Goal: Find specific page/section: Find specific page/section

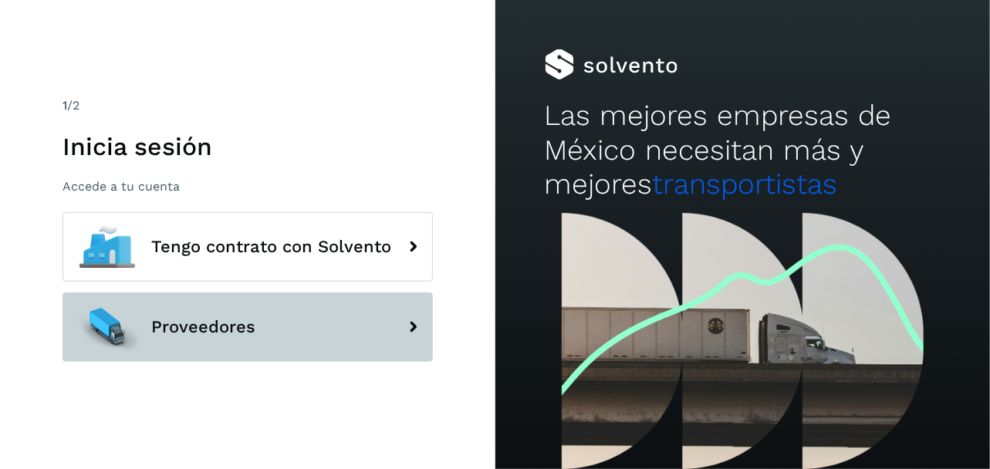
click at [237, 327] on span "Proveedores" at bounding box center [203, 327] width 104 height 19
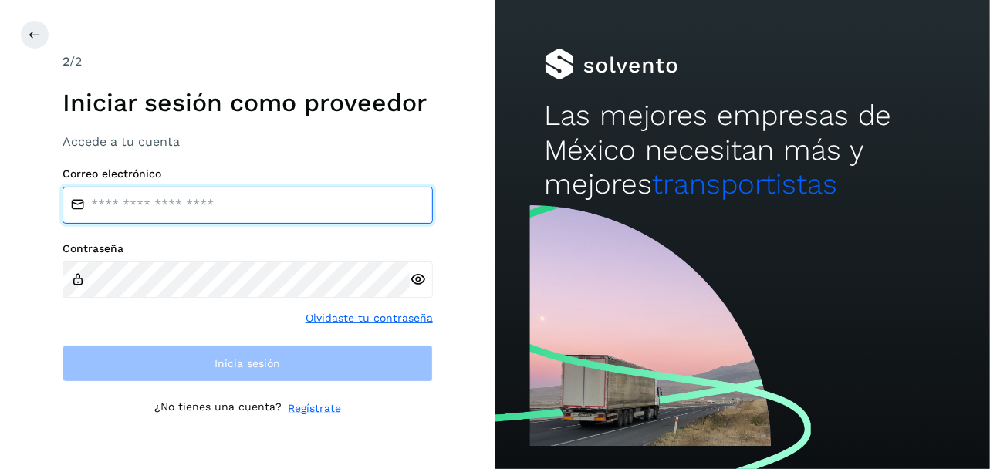
type input "**********"
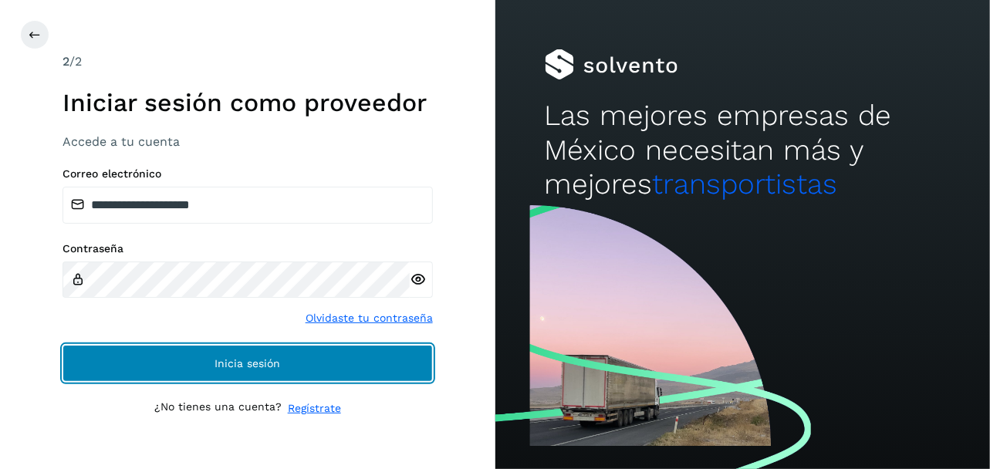
click at [272, 355] on button "Inicia sesión" at bounding box center [247, 363] width 370 height 37
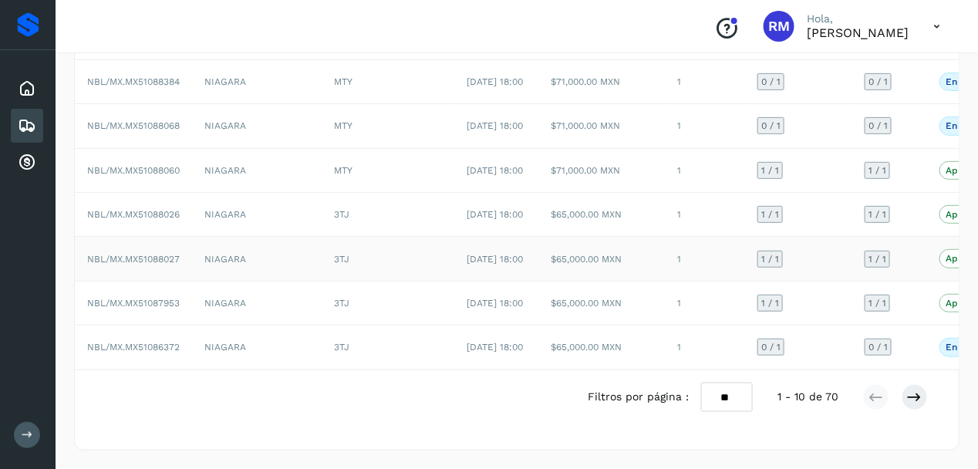
scroll to position [368, 0]
click at [909, 398] on icon at bounding box center [914, 397] width 15 height 15
click at [880, 403] on icon at bounding box center [876, 397] width 15 height 15
click at [922, 398] on icon at bounding box center [914, 397] width 15 height 15
click at [873, 396] on icon at bounding box center [876, 397] width 15 height 15
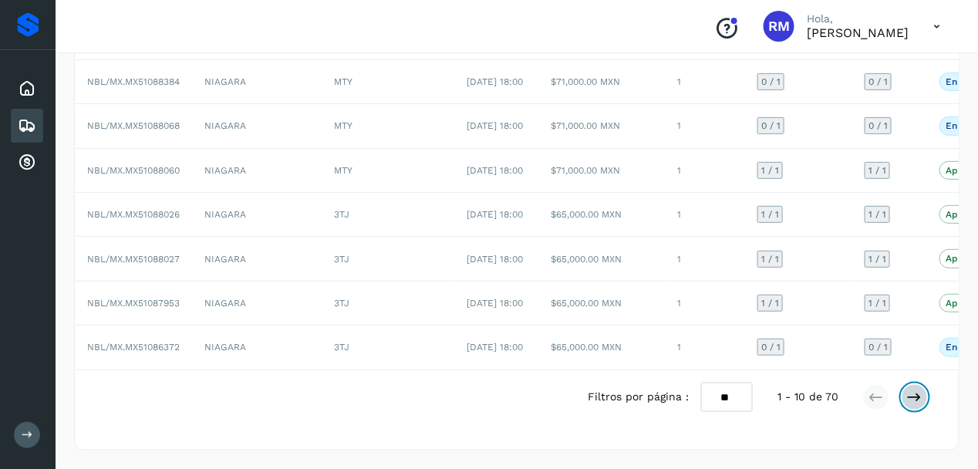
click at [910, 399] on icon at bounding box center [914, 397] width 15 height 15
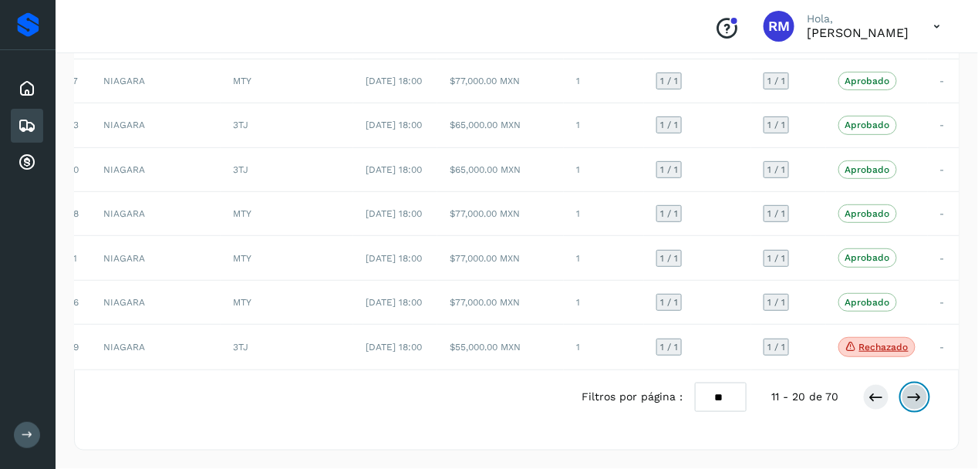
scroll to position [0, 84]
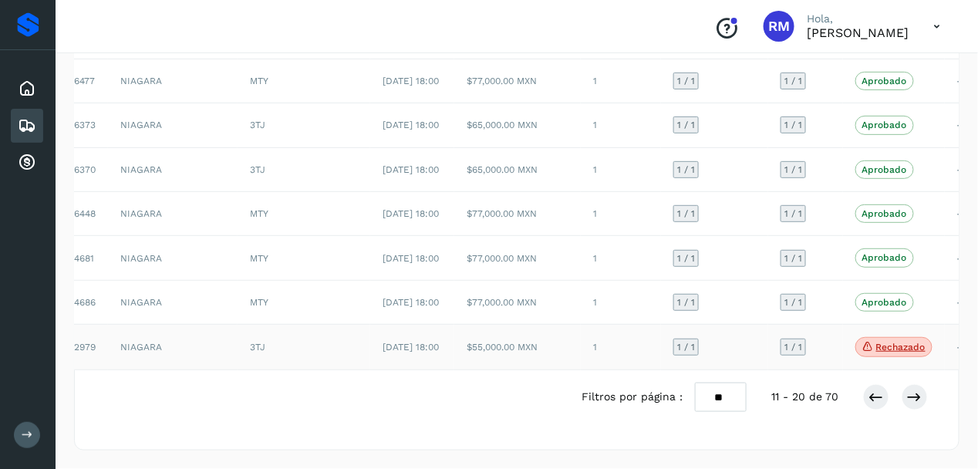
click at [880, 353] on p "Rechazado" at bounding box center [900, 347] width 49 height 11
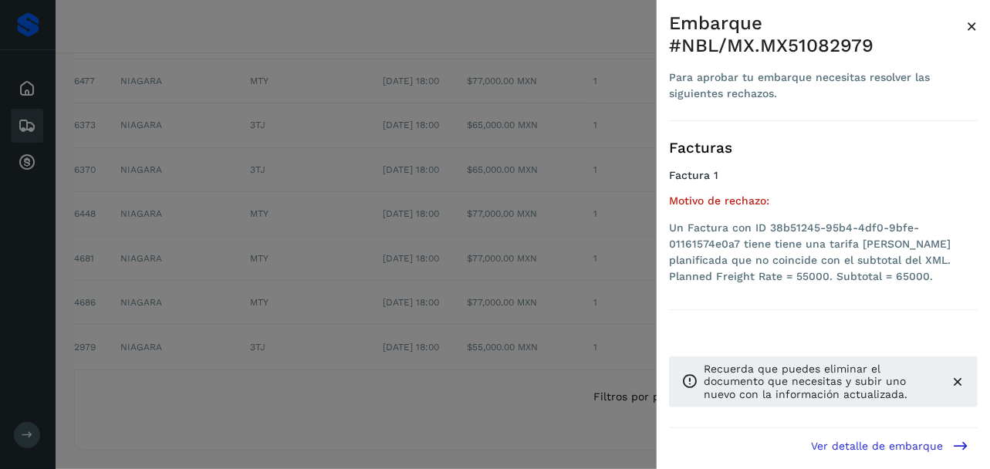
click at [610, 430] on div at bounding box center [495, 234] width 990 height 469
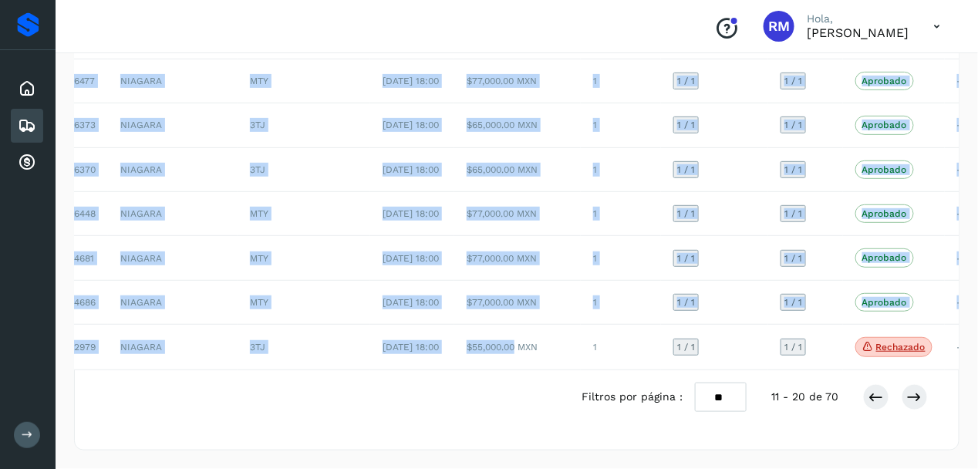
drag, startPoint x: 509, startPoint y: 434, endPoint x: 327, endPoint y: 440, distance: 182.2
click at [327, 370] on div "ID Cliente emisor Origen Fecha Costo planificado Entregas POD cargadas Factura …" at bounding box center [517, 127] width 884 height 488
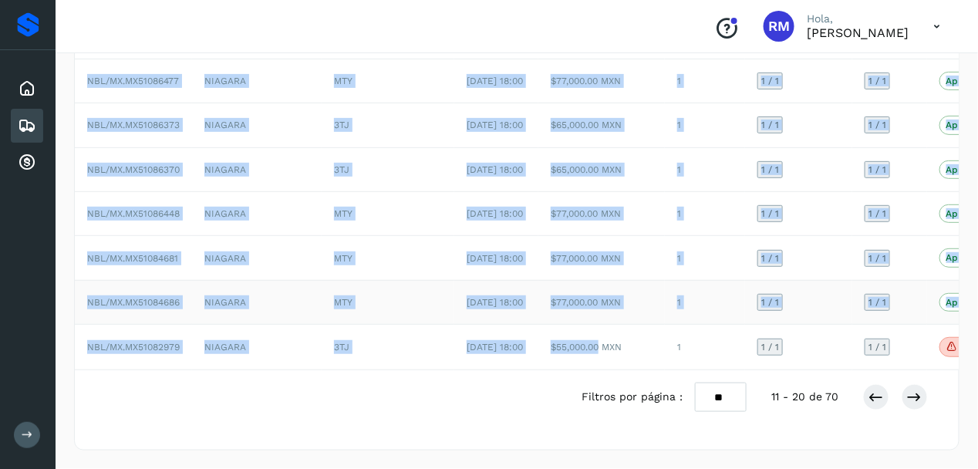
click at [325, 324] on td "MTY" at bounding box center [388, 302] width 133 height 44
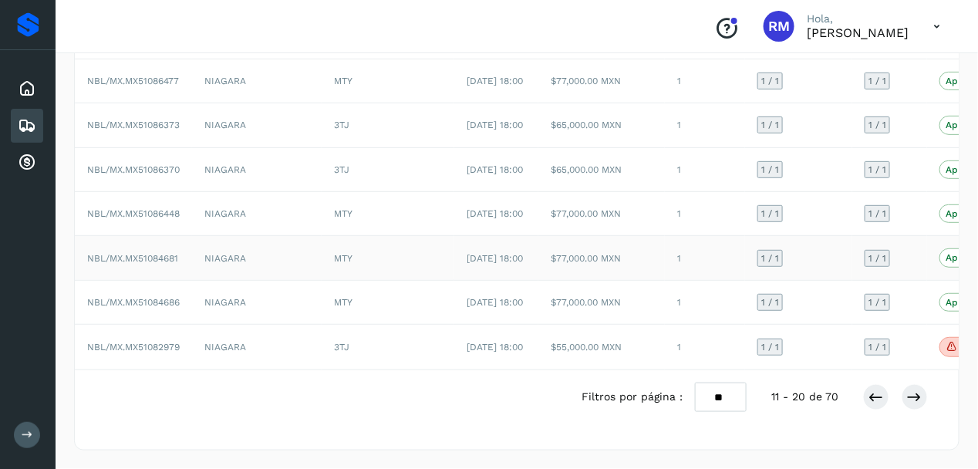
scroll to position [368, 0]
click at [923, 400] on icon at bounding box center [914, 397] width 15 height 15
click at [875, 397] on icon at bounding box center [876, 397] width 15 height 15
click at [904, 398] on button at bounding box center [915, 397] width 26 height 26
click at [876, 401] on icon at bounding box center [876, 397] width 15 height 15
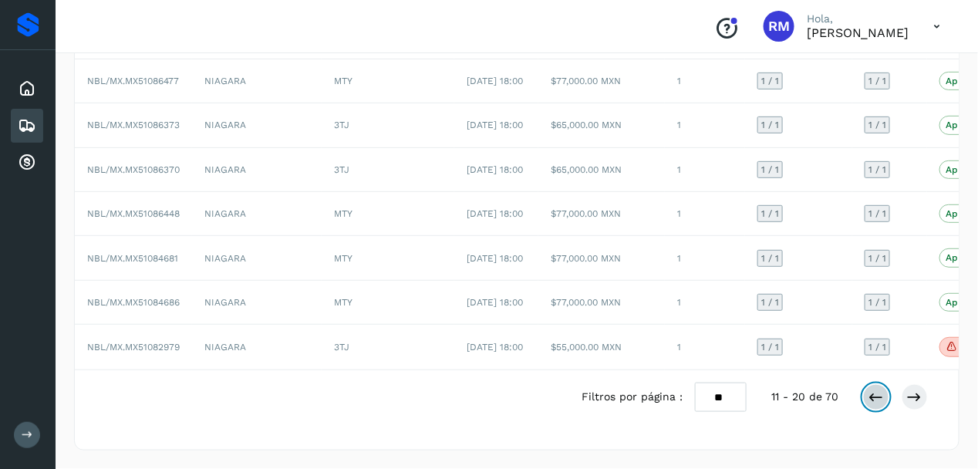
click at [876, 401] on icon at bounding box center [876, 397] width 15 height 15
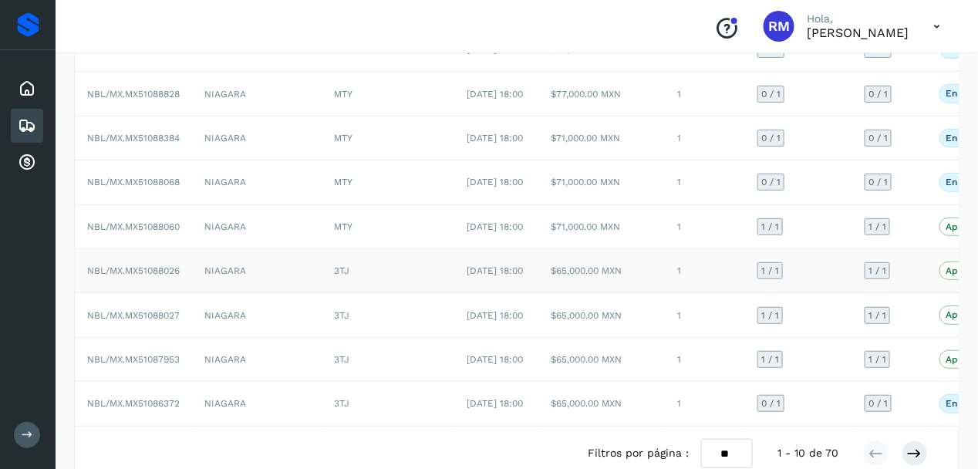
scroll to position [291, 0]
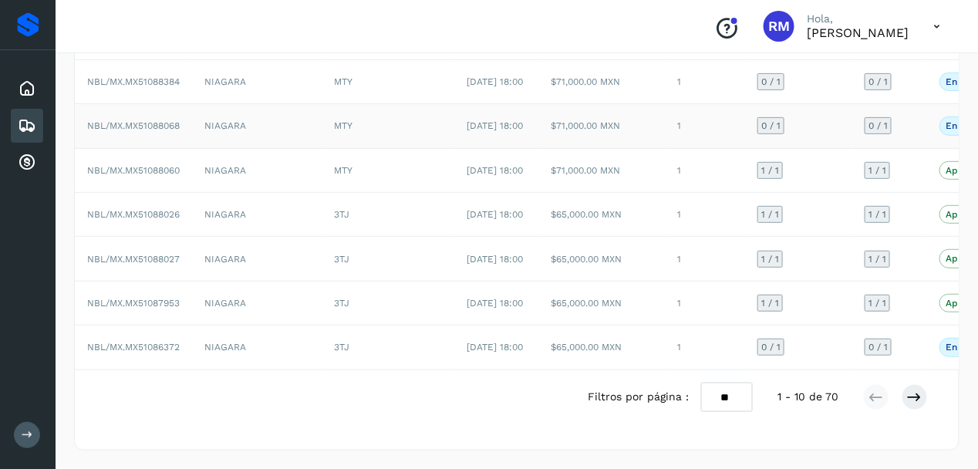
drag, startPoint x: 341, startPoint y: 262, endPoint x: 270, endPoint y: 151, distance: 131.8
click at [270, 148] on td "NIAGARA" at bounding box center [257, 126] width 130 height 44
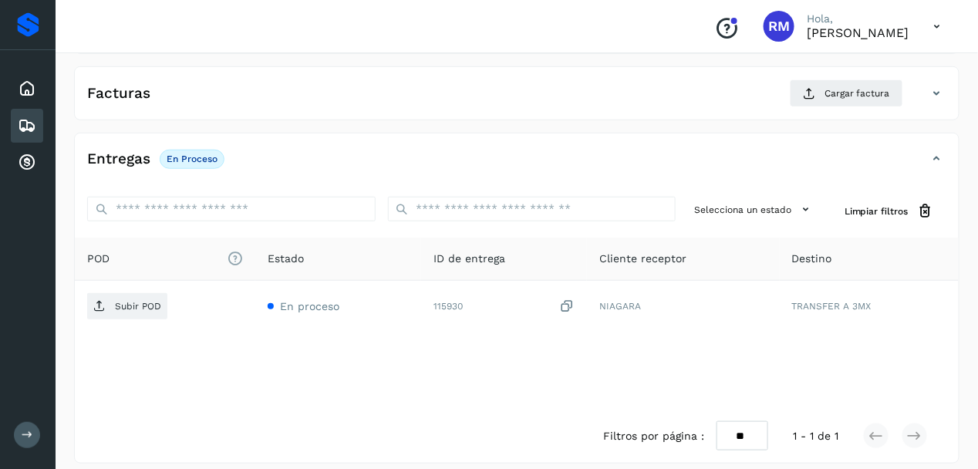
scroll to position [262, 0]
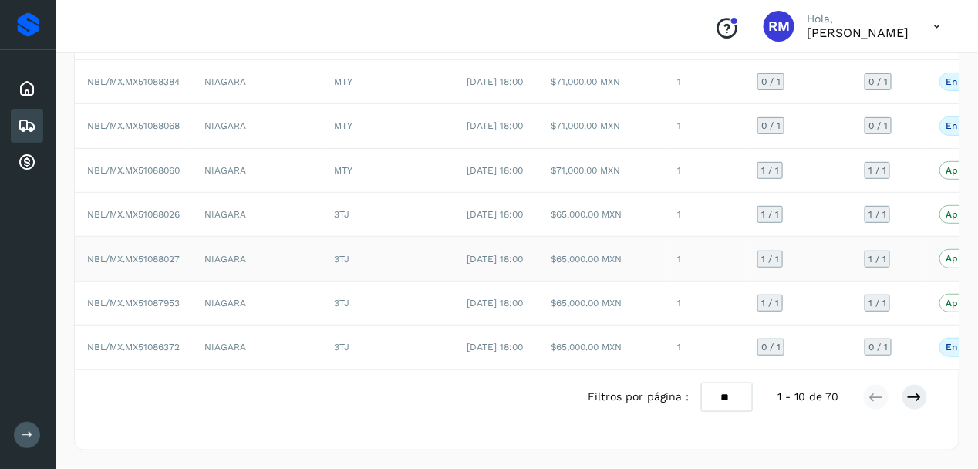
scroll to position [291, 0]
